Goal: Information Seeking & Learning: Learn about a topic

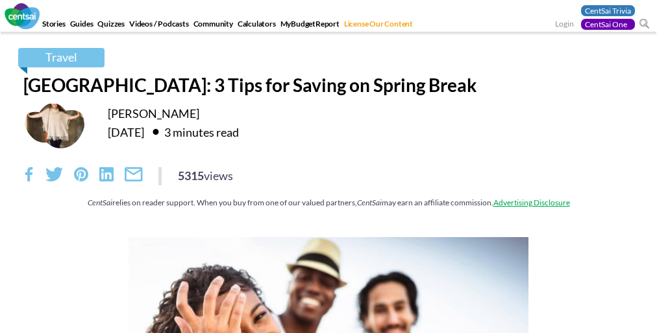
click at [328, 183] on div "5315 views" at bounding box center [328, 176] width 610 height 18
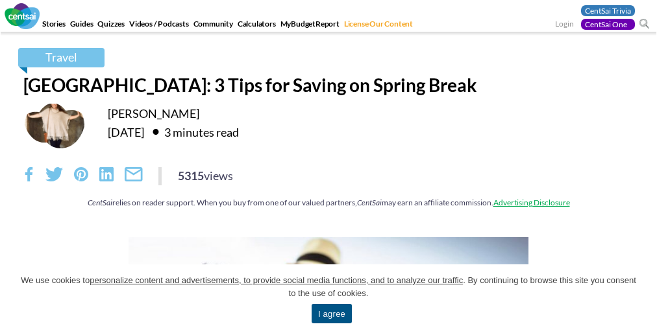
click at [328, 183] on div "5315 views" at bounding box center [328, 176] width 610 height 18
click at [328, 299] on span "We use cookies to personalize content and advertisements, to provide social med…" at bounding box center [328, 287] width 618 height 26
click at [328, 167] on div "Travel [GEOGRAPHIC_DATA]: 3 Tips for Saving on Spring Break [PERSON_NAME] [DATE…" at bounding box center [328, 134] width 629 height 173
click at [331, 314] on link "I agree" at bounding box center [331, 313] width 40 height 19
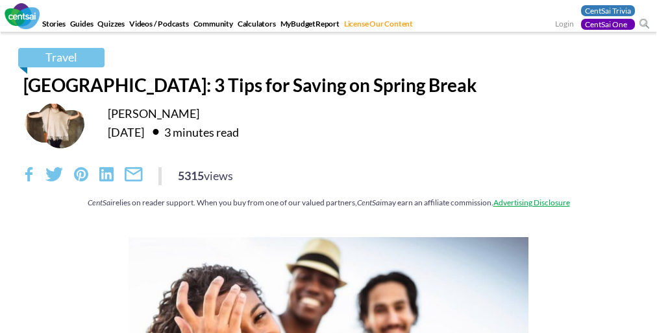
click at [328, 183] on div "5315 views" at bounding box center [328, 176] width 610 height 18
click at [328, 167] on div "Travel [GEOGRAPHIC_DATA]: 3 Tips for Saving on Spring Break [PERSON_NAME] [DATE…" at bounding box center [328, 134] width 629 height 173
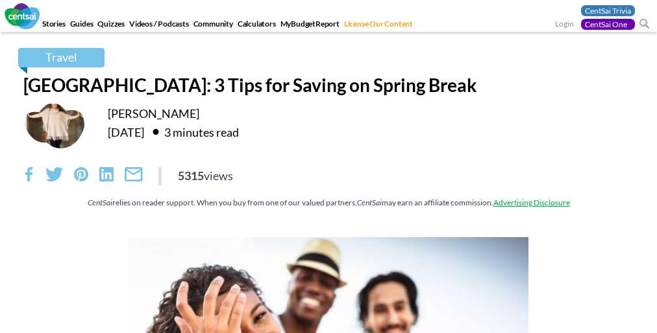
click at [328, 183] on div "5315 views" at bounding box center [328, 176] width 610 height 18
click at [328, 167] on div "Travel [GEOGRAPHIC_DATA]: 3 Tips for Saving on Spring Break [PERSON_NAME] [DATE…" at bounding box center [328, 134] width 629 height 173
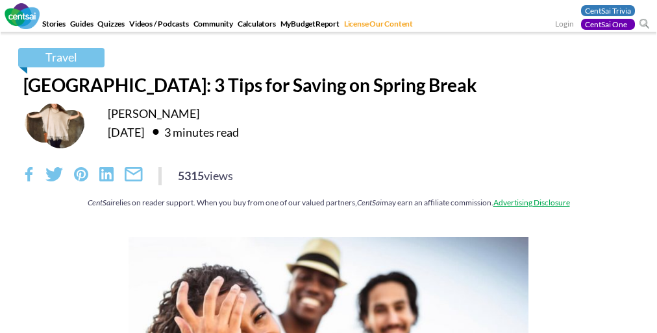
click at [328, 183] on div "5315 views" at bounding box center [328, 176] width 610 height 18
click at [328, 167] on div "Travel [GEOGRAPHIC_DATA]: 3 Tips for Saving on Spring Break [PERSON_NAME] [DATE…" at bounding box center [328, 134] width 629 height 173
